Goal: Check status

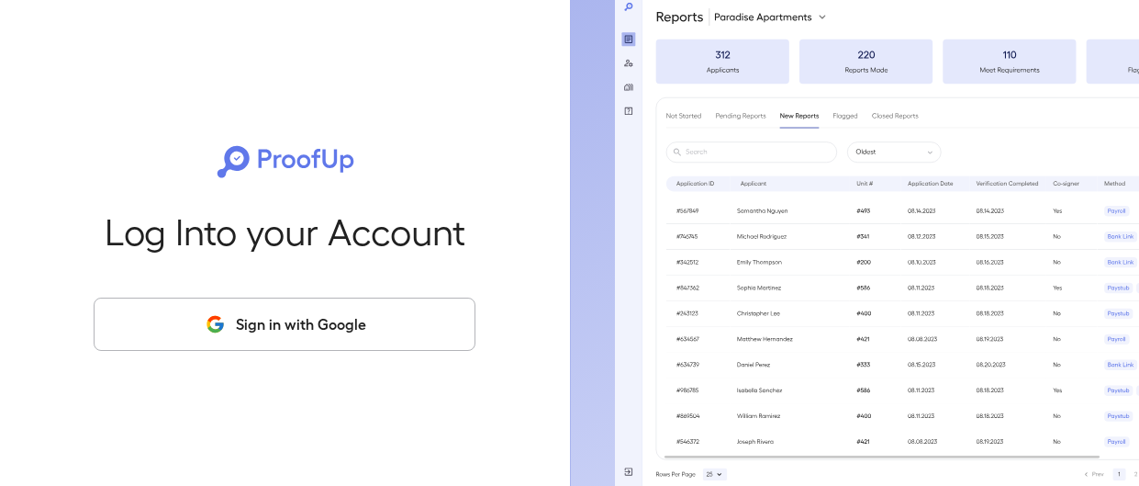
click at [390, 326] on button "Sign in with Google" at bounding box center [285, 323] width 382 height 53
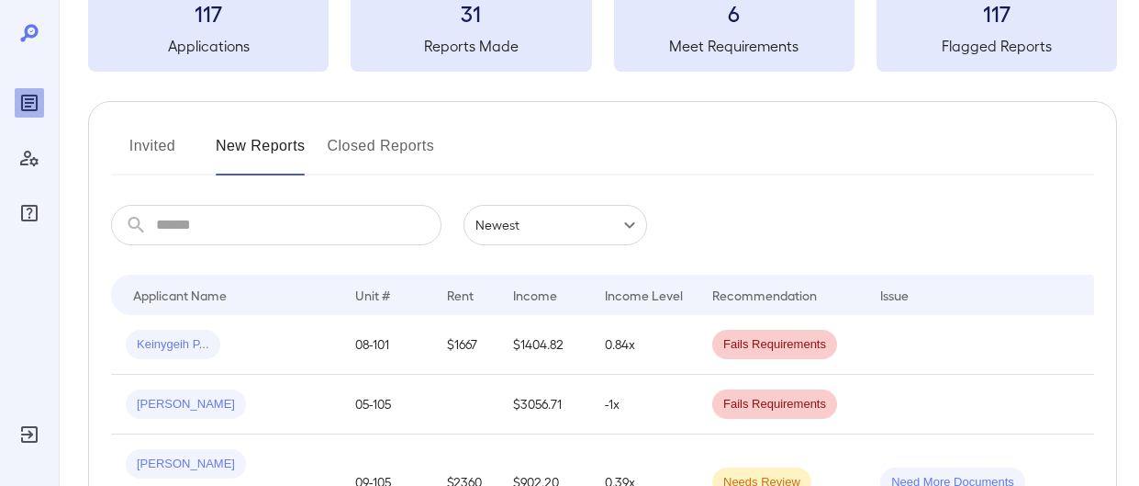
scroll to position [140, 0]
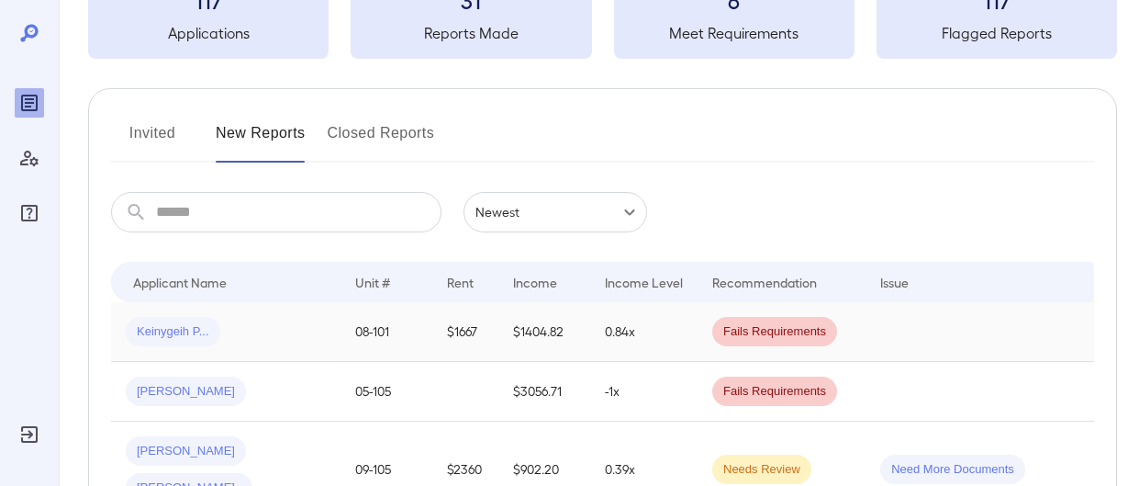
click at [151, 330] on span "Keinygeih P..." at bounding box center [173, 331] width 95 height 17
